Goal: Task Accomplishment & Management: Use online tool/utility

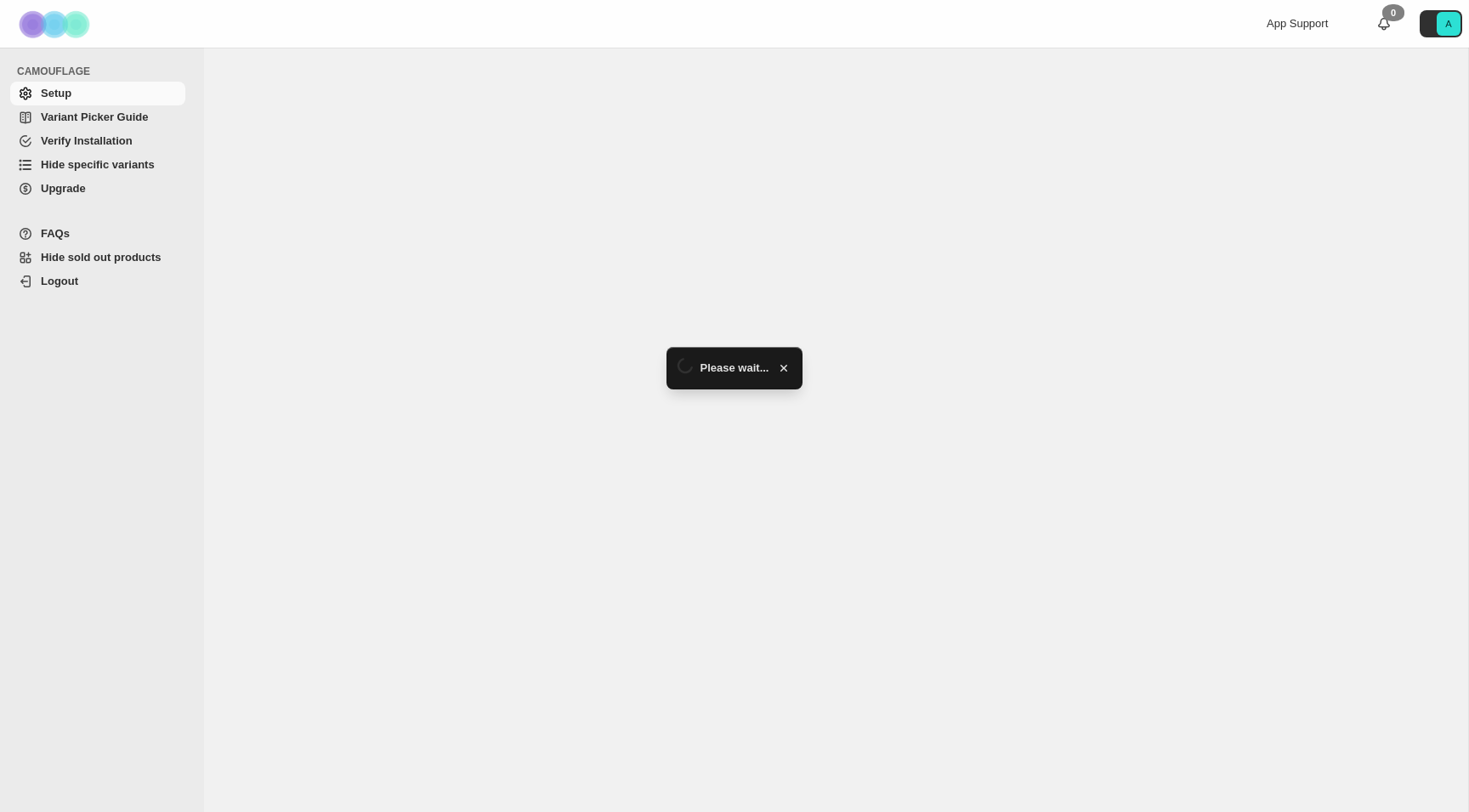
select select "**********"
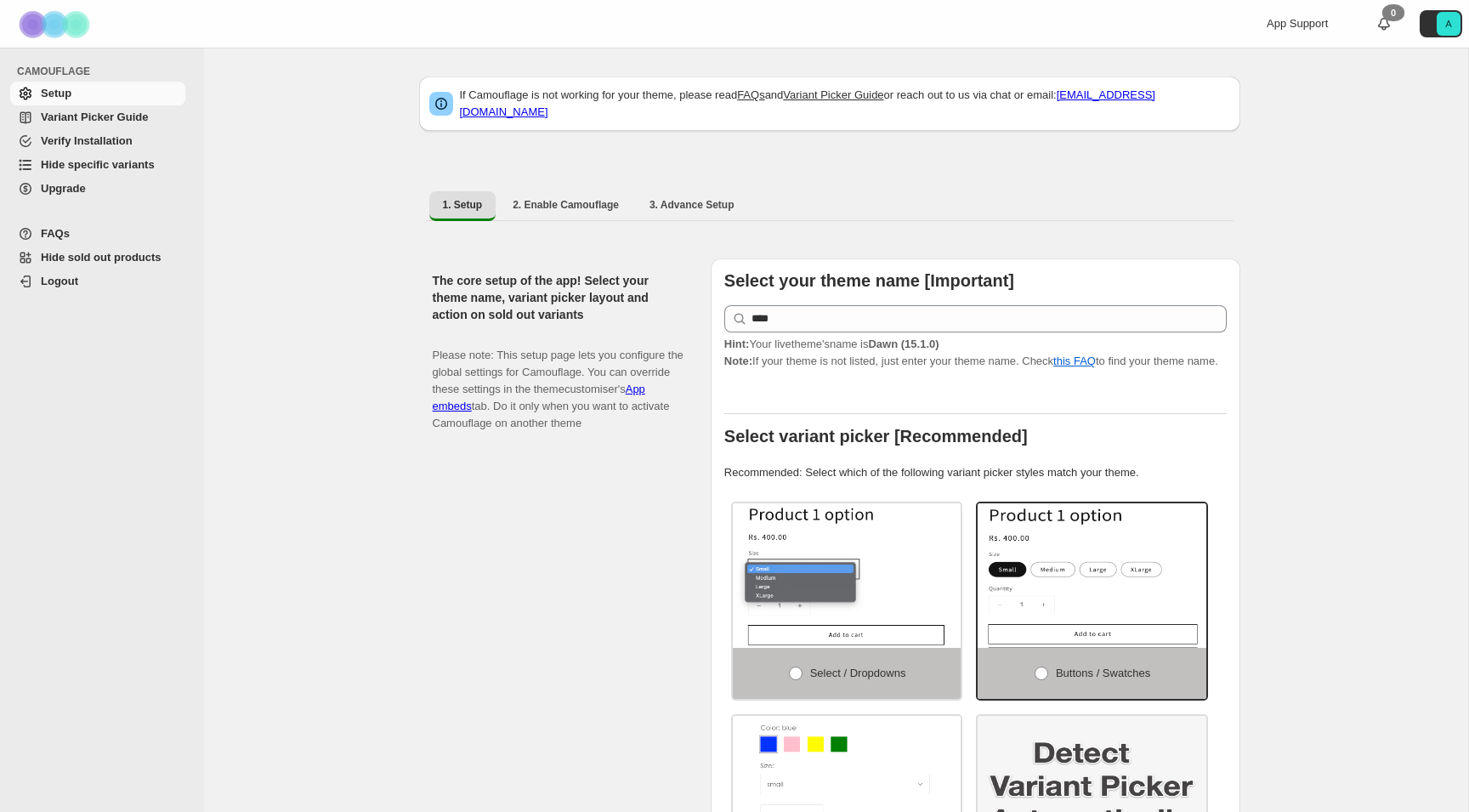
click at [123, 167] on span "Hide specific variants" at bounding box center [98, 164] width 114 height 12
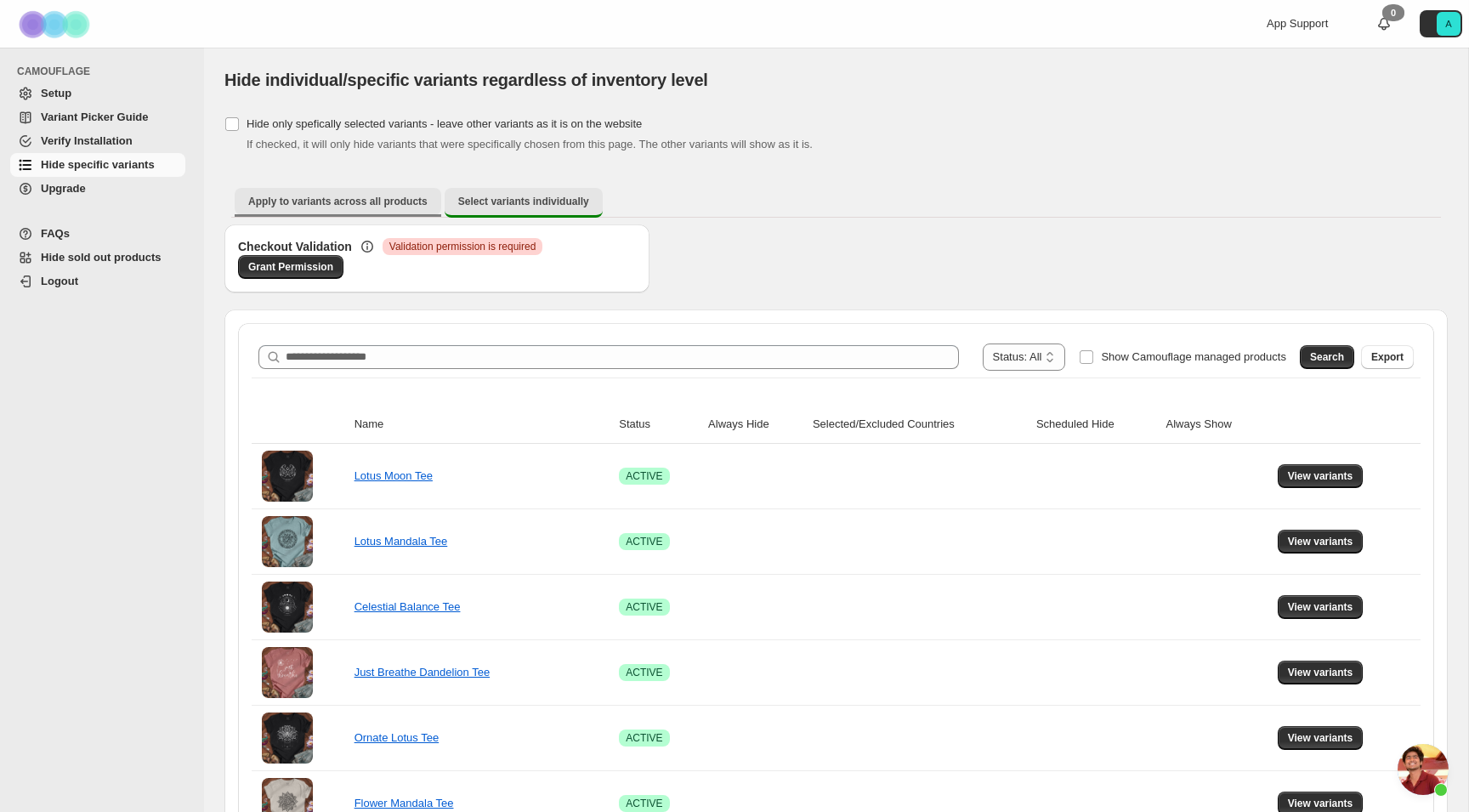
click at [367, 211] on button "Apply to variants across all products" at bounding box center [337, 201] width 207 height 28
